Goal: Task Accomplishment & Management: Use online tool/utility

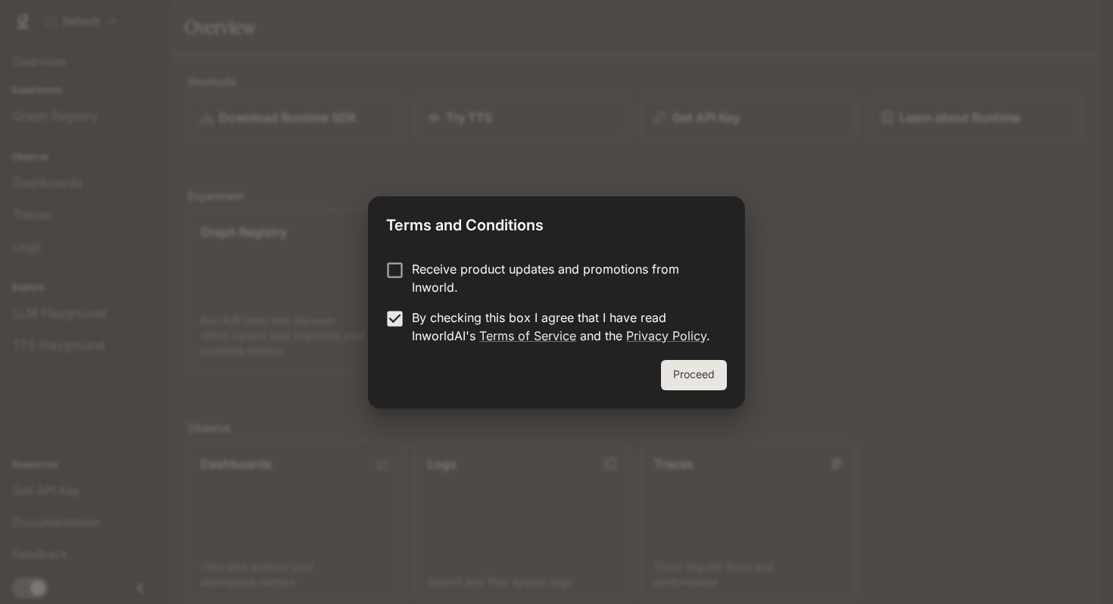
click at [704, 379] on button "Proceed" at bounding box center [694, 375] width 66 height 30
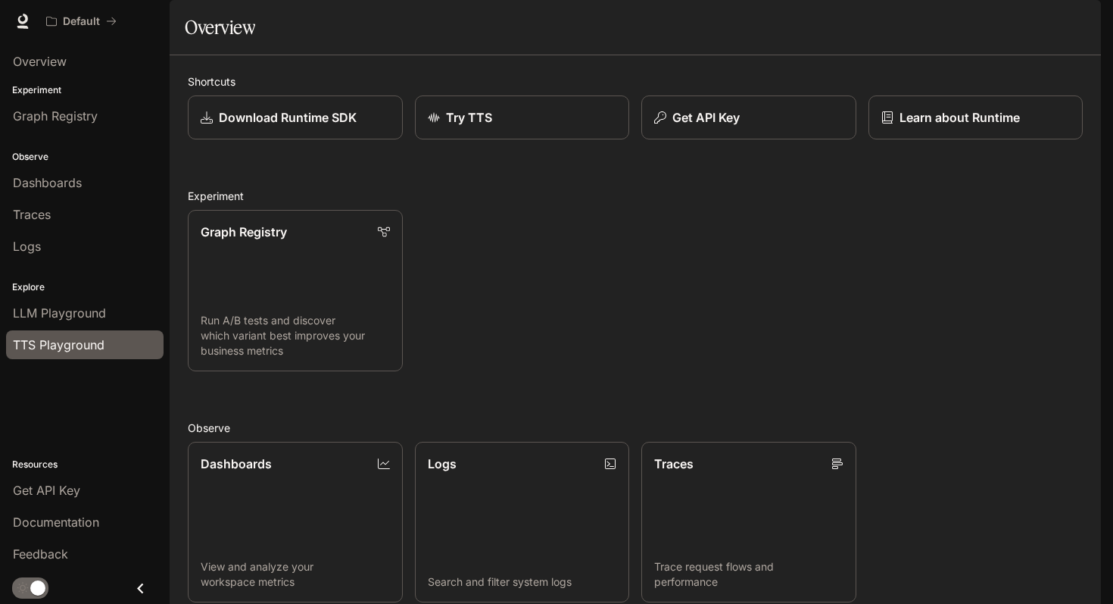
click at [90, 345] on span "TTS Playground" at bounding box center [59, 345] width 92 height 18
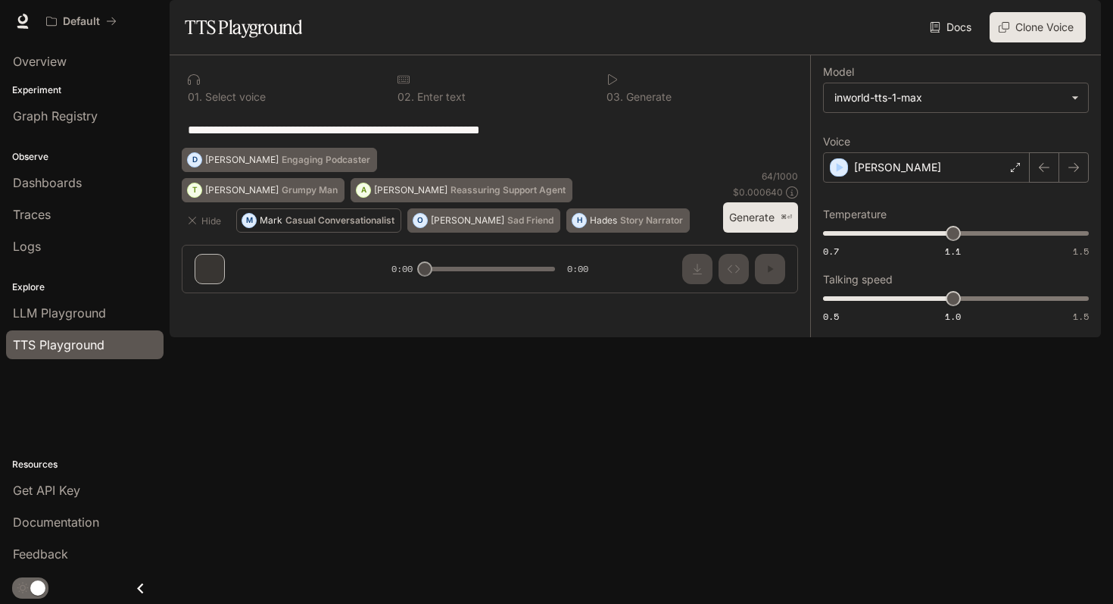
click at [327, 225] on p "Casual Conversationalist" at bounding box center [340, 220] width 109 height 9
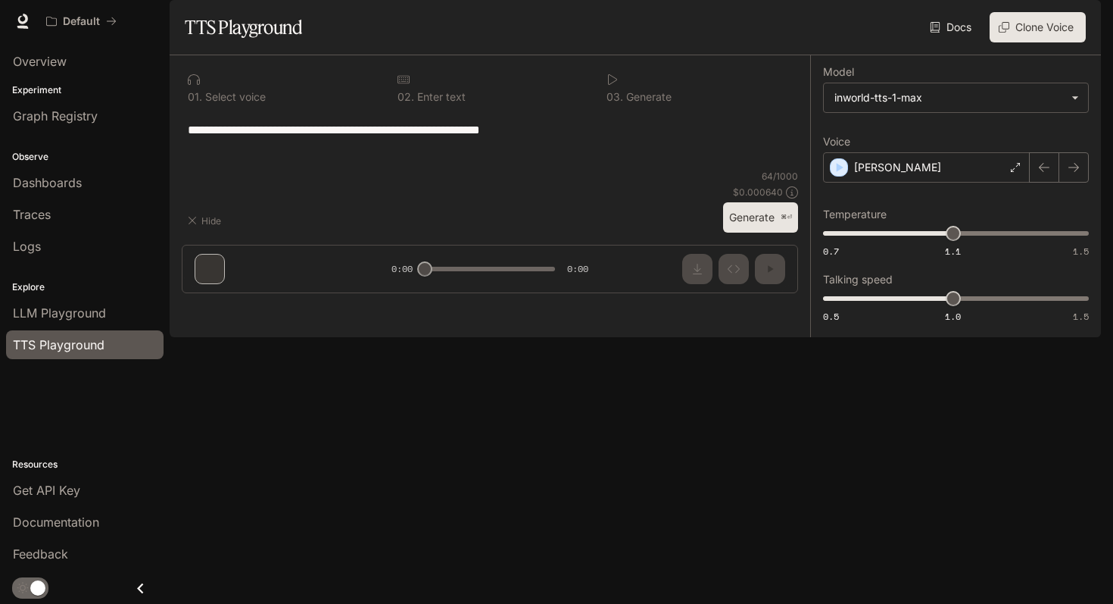
type textarea "**********"
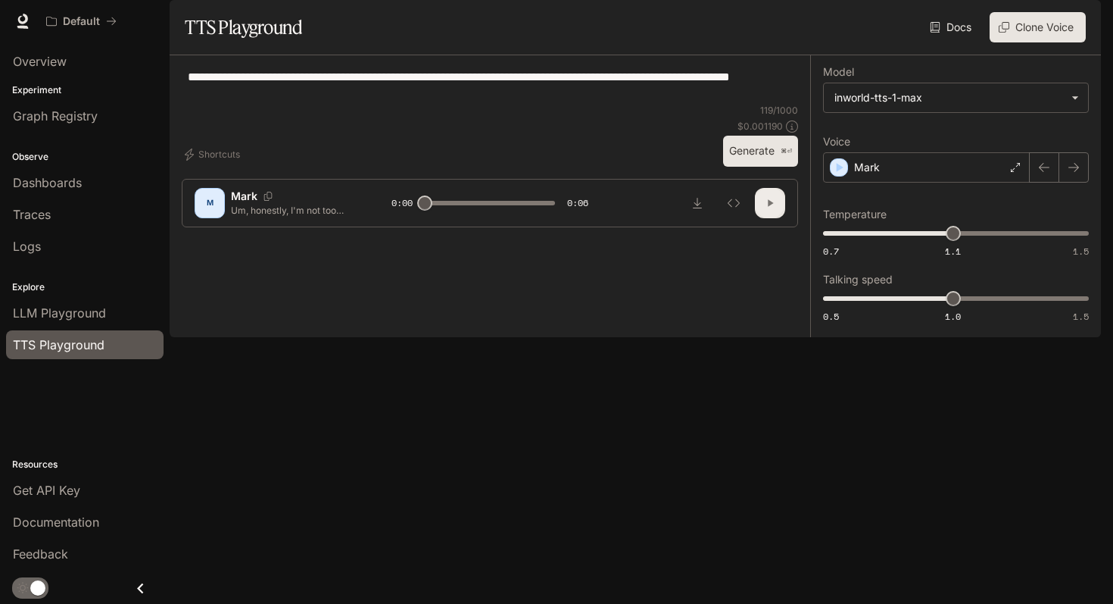
click at [768, 209] on icon "button" at bounding box center [770, 203] width 12 height 12
click at [214, 215] on div "M" at bounding box center [210, 203] width 24 height 24
click at [747, 167] on button "Generate ⌘⏎" at bounding box center [760, 151] width 75 height 31
click at [768, 209] on icon "button" at bounding box center [770, 203] width 12 height 12
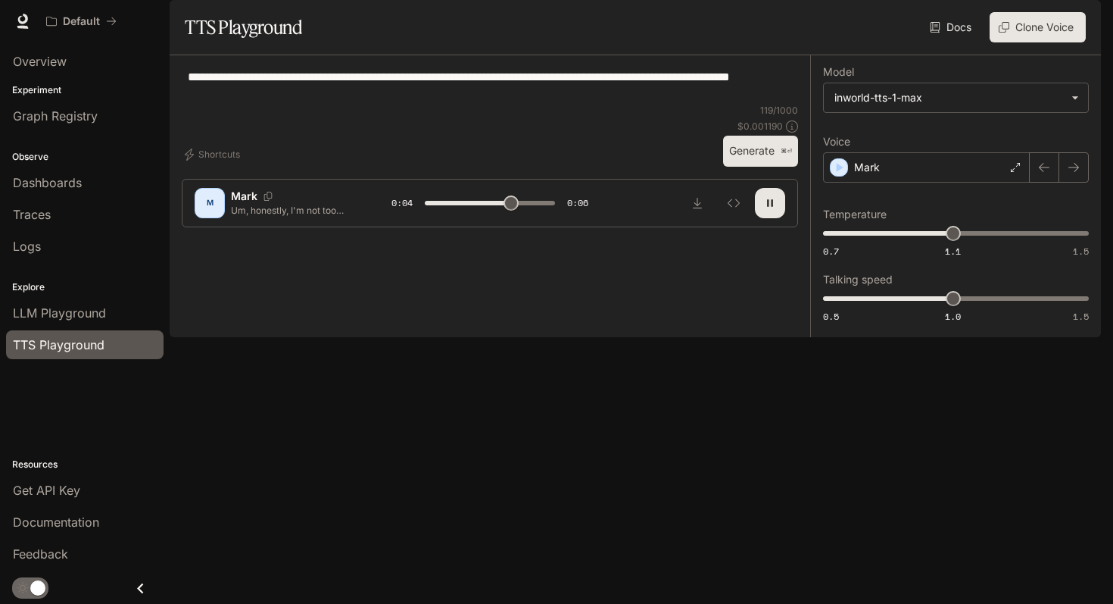
type input "***"
click at [59, 311] on span "LLM Playground" at bounding box center [59, 313] width 93 height 18
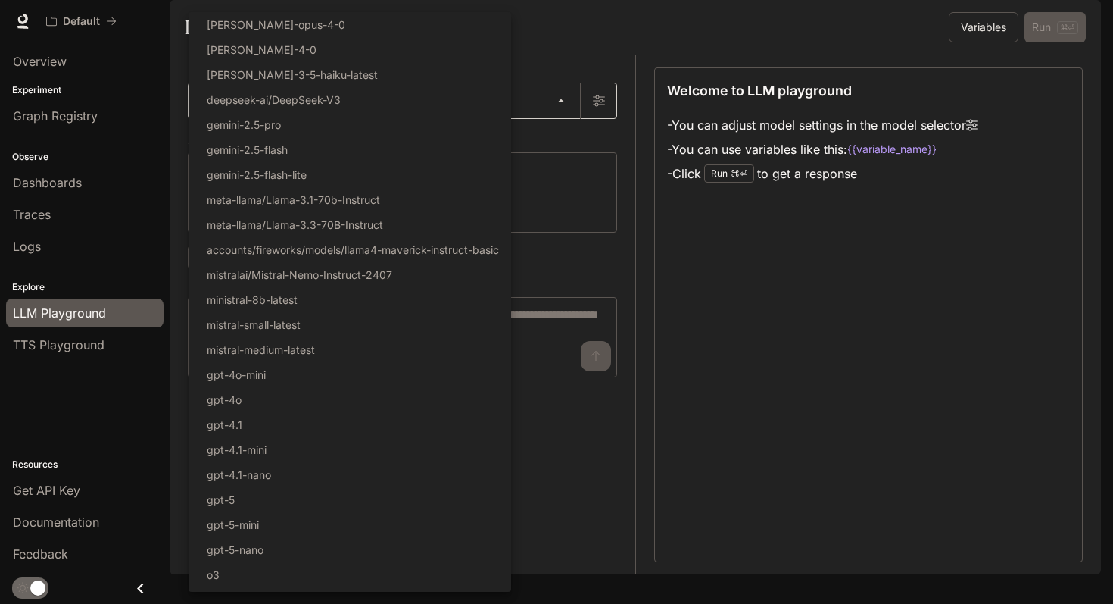
click at [257, 134] on body "Skip to main content Default Documentation Documentation Portal Overview Experi…" at bounding box center [556, 302] width 1113 height 604
click at [173, 162] on div at bounding box center [556, 302] width 1113 height 604
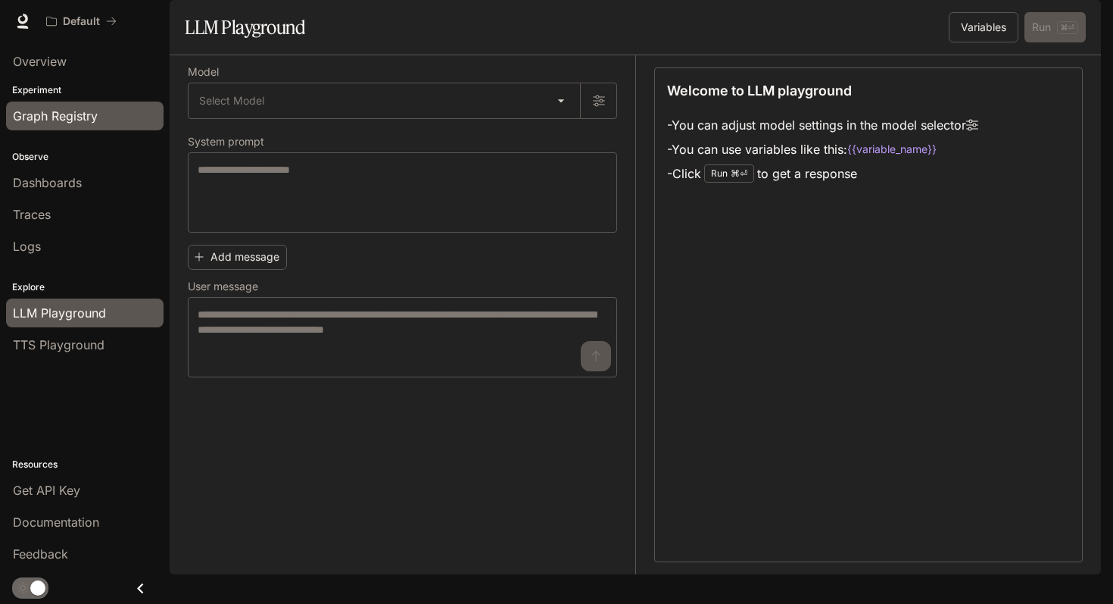
click at [54, 114] on span "Graph Registry" at bounding box center [55, 116] width 85 height 18
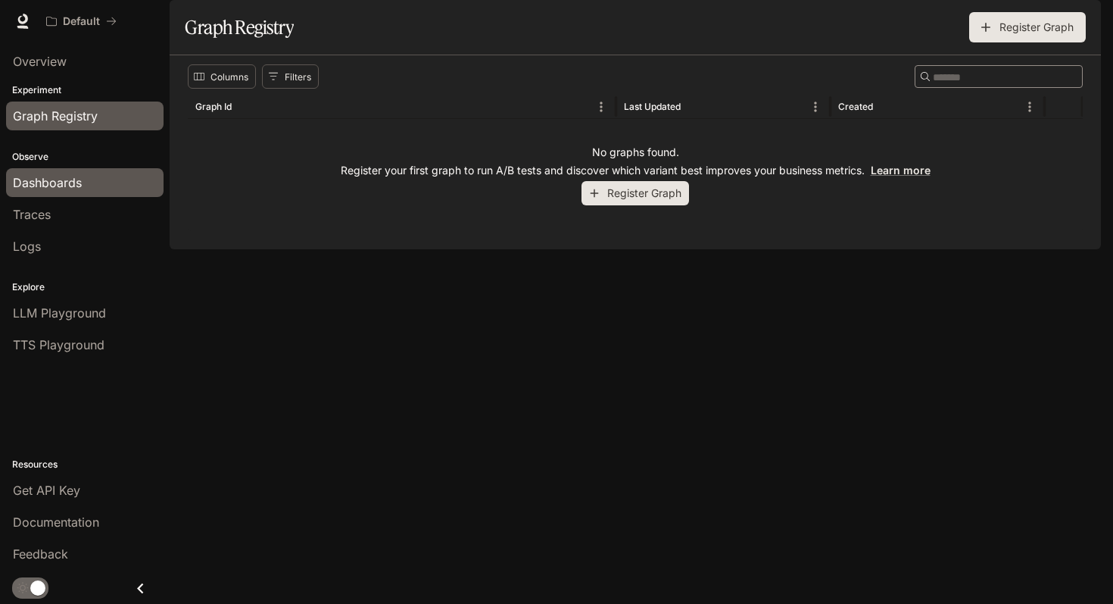
click at [79, 176] on span "Dashboards" at bounding box center [47, 182] width 69 height 18
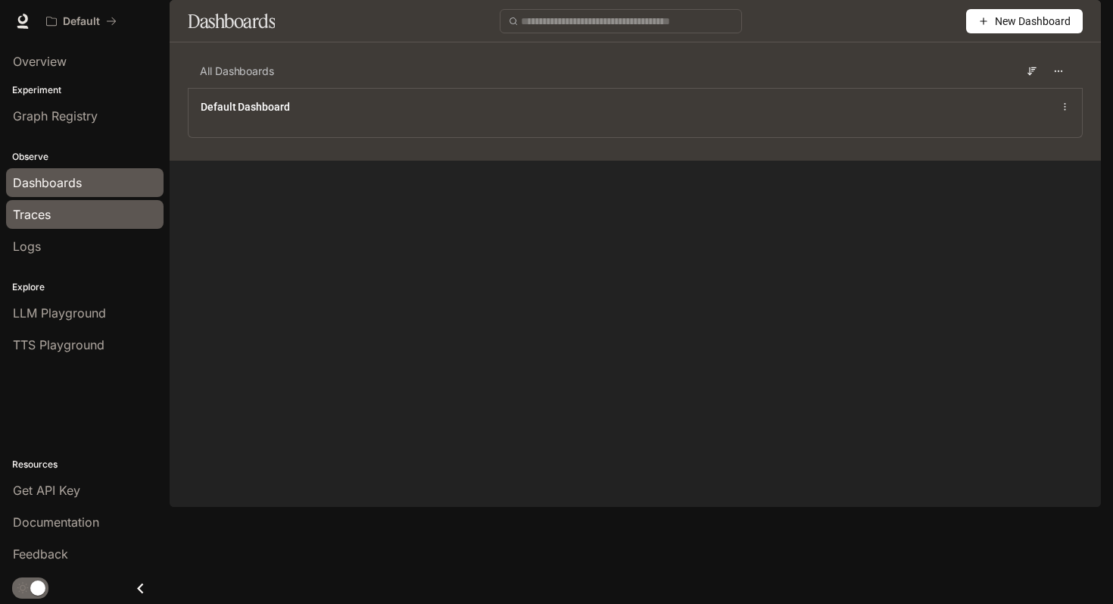
click at [56, 211] on div "Traces" at bounding box center [85, 214] width 144 height 18
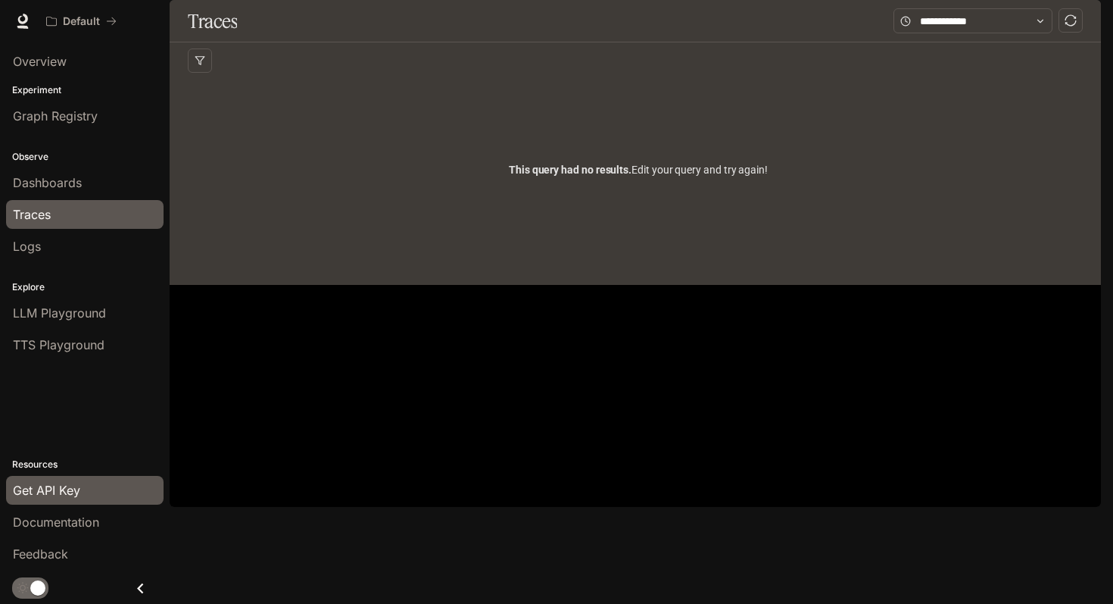
click at [61, 488] on span "Get API Key" at bounding box center [46, 490] width 67 height 18
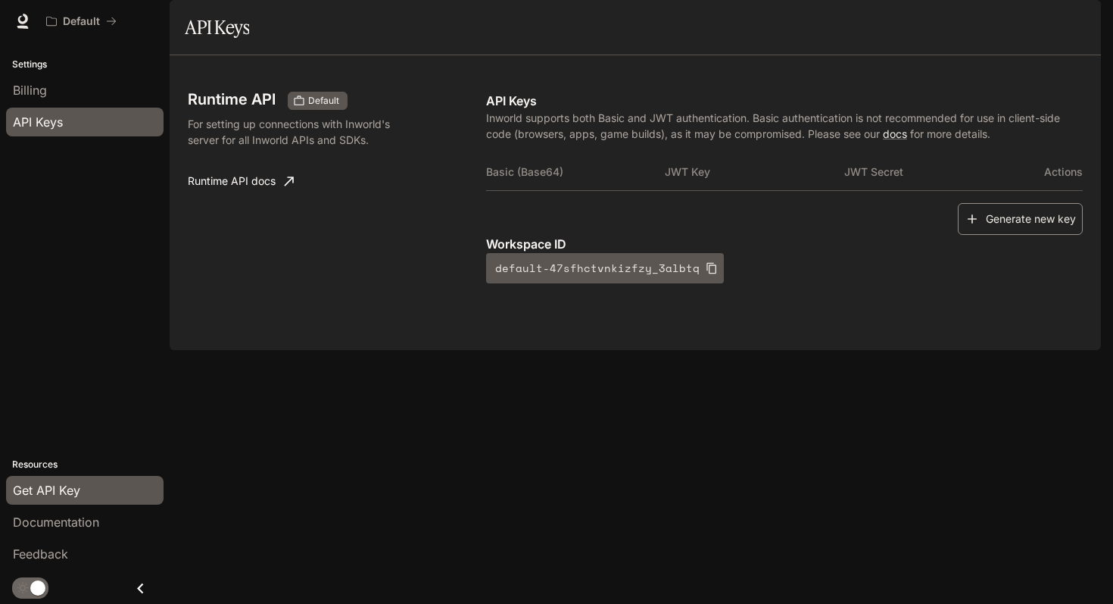
click at [988, 236] on button "Generate new key" at bounding box center [1020, 219] width 125 height 33
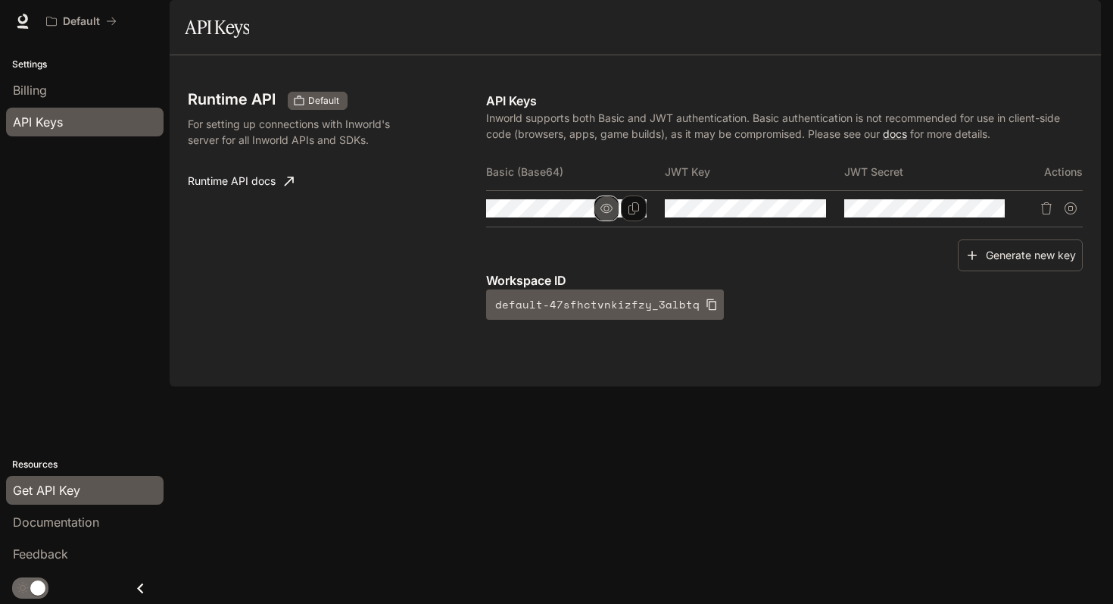
click at [600, 221] on button "button" at bounding box center [607, 208] width 26 height 26
click at [636, 214] on icon "Copy Basic (Base64)" at bounding box center [634, 208] width 12 height 12
click at [613, 221] on button "button" at bounding box center [607, 208] width 26 height 26
click at [62, 522] on span "Documentation" at bounding box center [56, 522] width 86 height 18
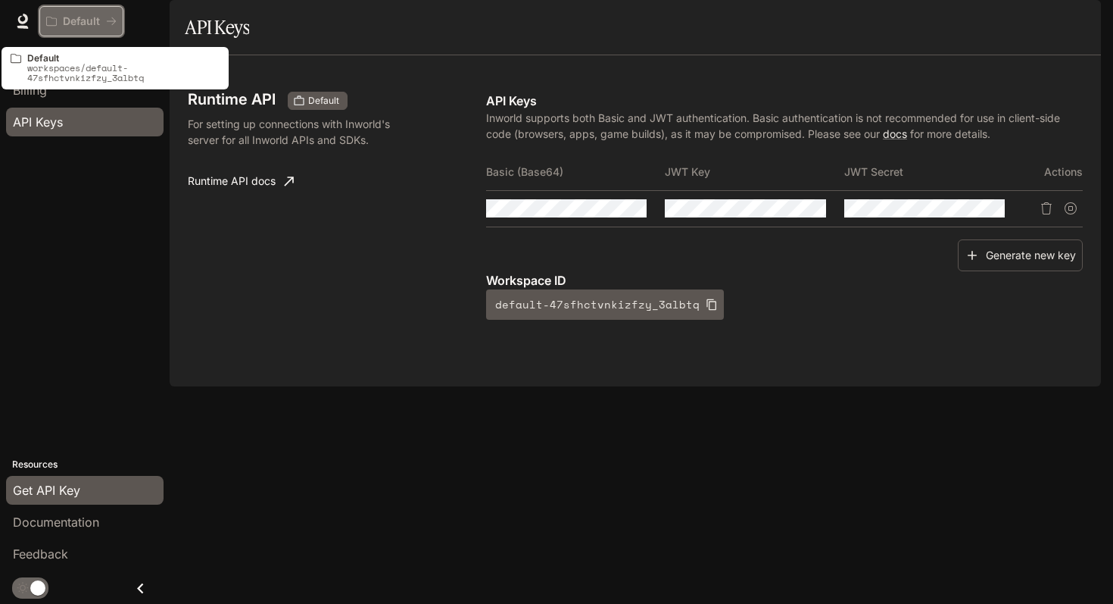
click at [106, 18] on icon "All workspaces" at bounding box center [111, 21] width 11 height 11
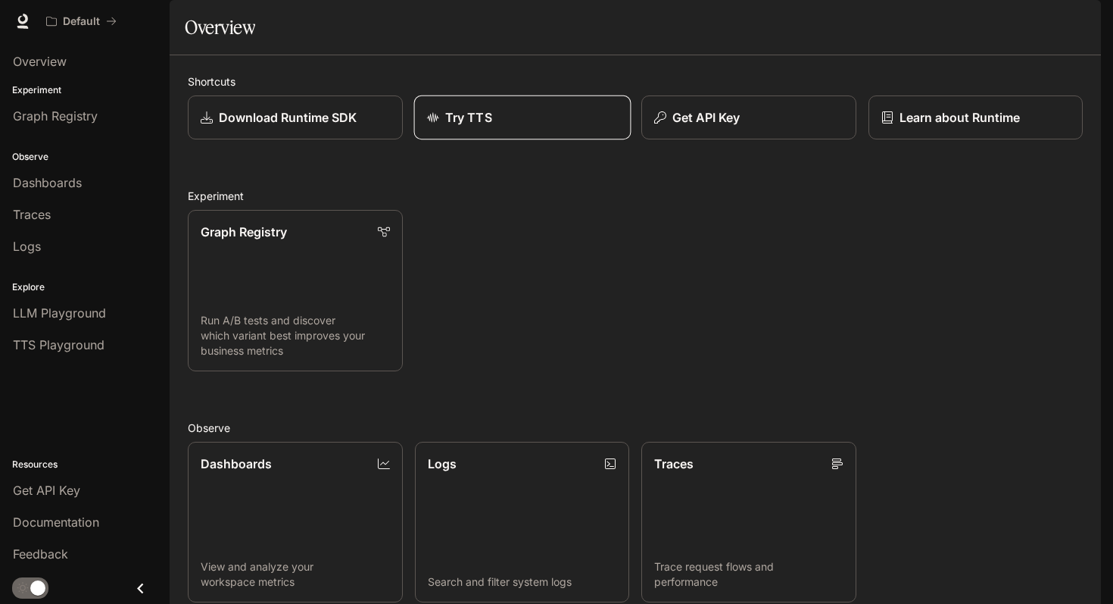
click at [557, 126] on div "Try TTS" at bounding box center [521, 117] width 191 height 18
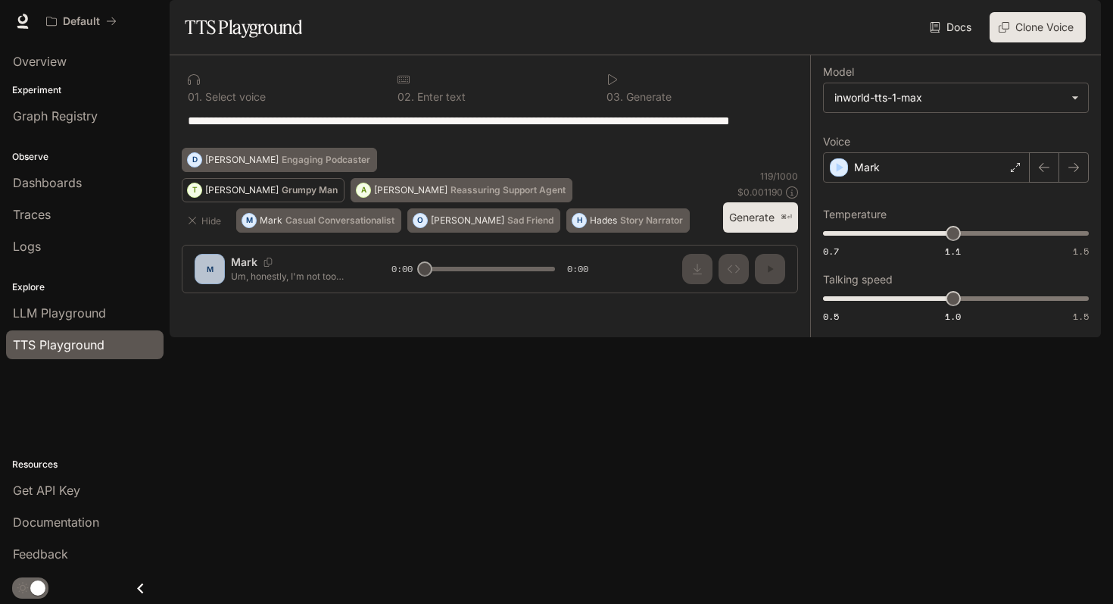
click at [267, 202] on button "T [PERSON_NAME] Man" at bounding box center [263, 190] width 163 height 24
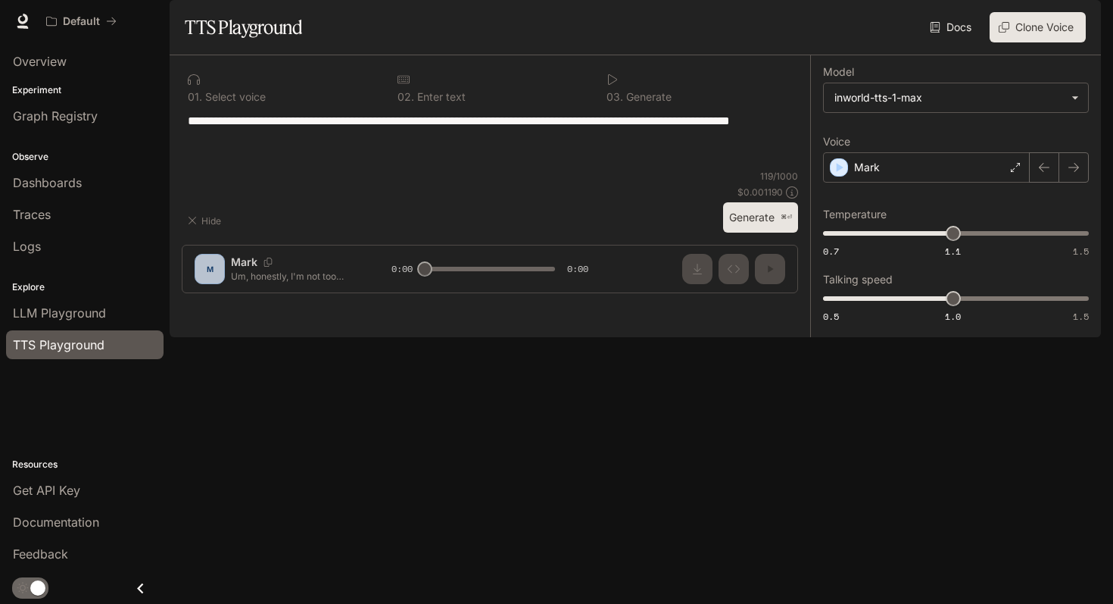
type textarea "**********"
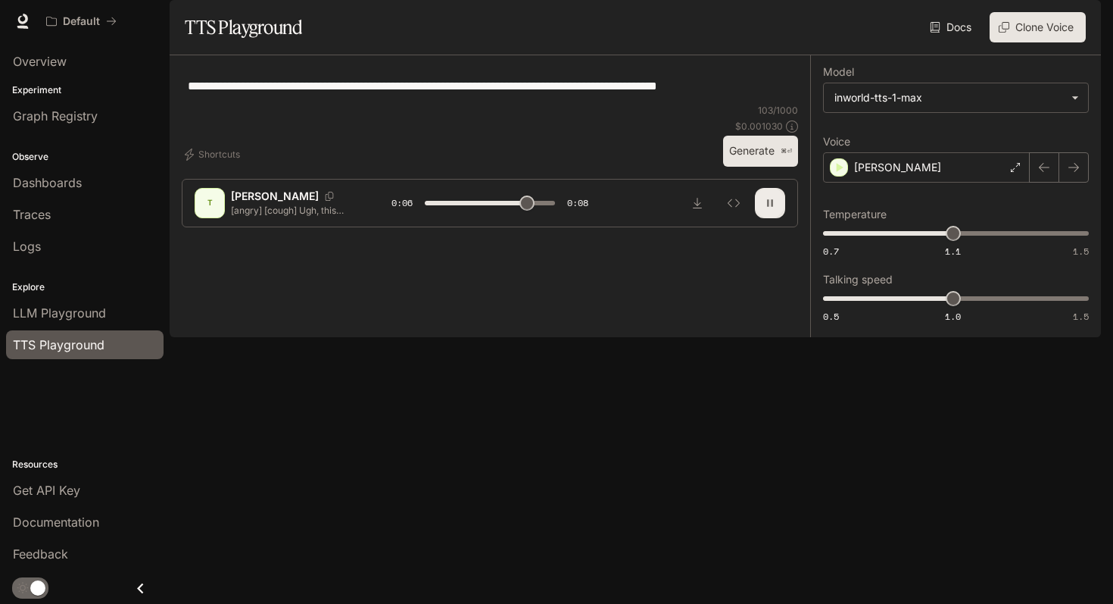
click at [769, 206] on icon "button" at bounding box center [770, 202] width 6 height 7
type input "***"
